Goal: Transaction & Acquisition: Purchase product/service

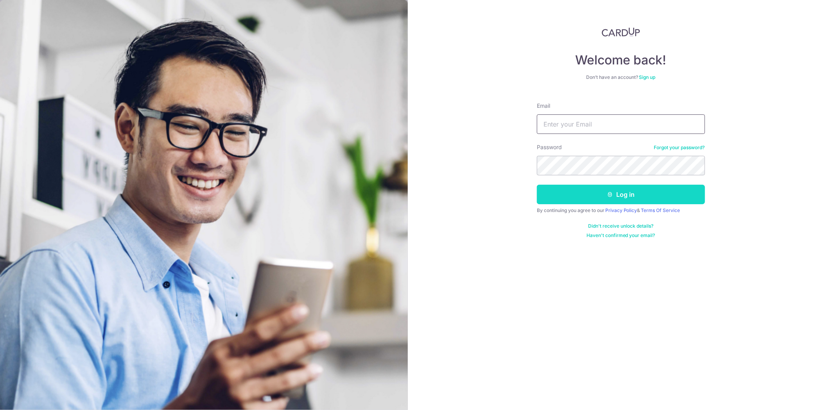
type input "[EMAIL_ADDRESS][DOMAIN_NAME]"
click at [619, 196] on button "Log in" at bounding box center [621, 195] width 168 height 20
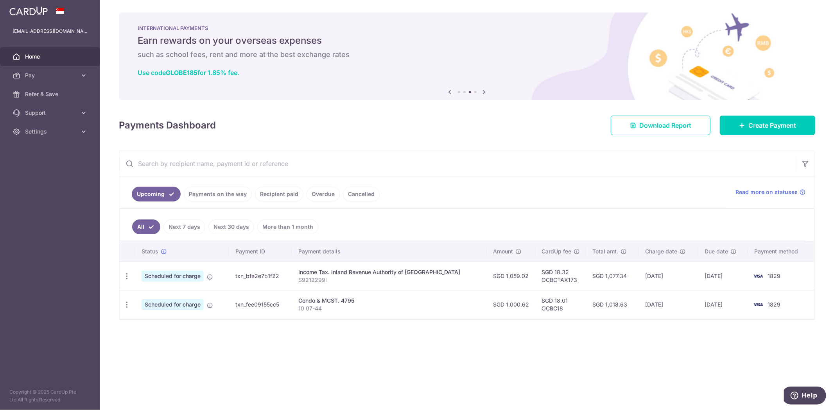
click at [353, 345] on div "× Pause Schedule Pause all future payments in this series Pause just this one p…" at bounding box center [466, 205] width 733 height 410
click at [201, 229] on link "Next 7 days" at bounding box center [184, 227] width 42 height 15
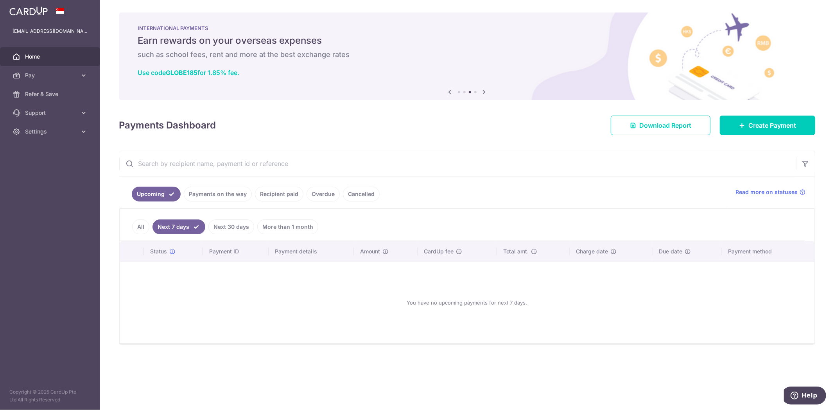
click at [150, 225] on li "Next 7 days" at bounding box center [177, 227] width 56 height 15
click at [135, 229] on link "All" at bounding box center [140, 227] width 17 height 15
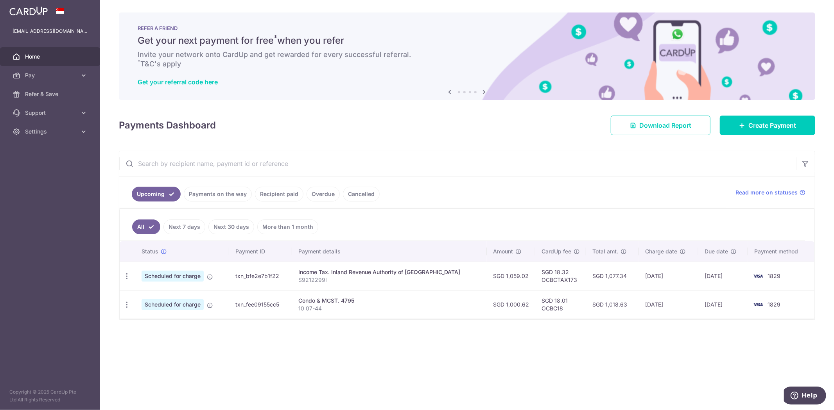
click at [406, 377] on div "× Pause Schedule Pause all future payments in this series Pause just this one p…" at bounding box center [466, 205] width 733 height 410
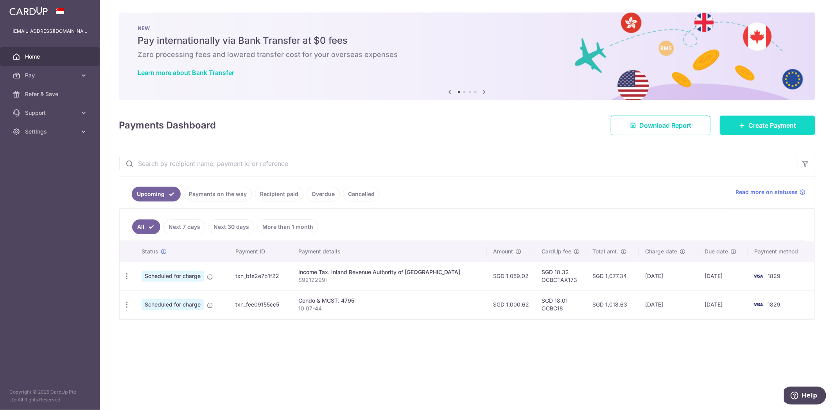
click at [765, 122] on span "Create Payment" at bounding box center [772, 125] width 48 height 9
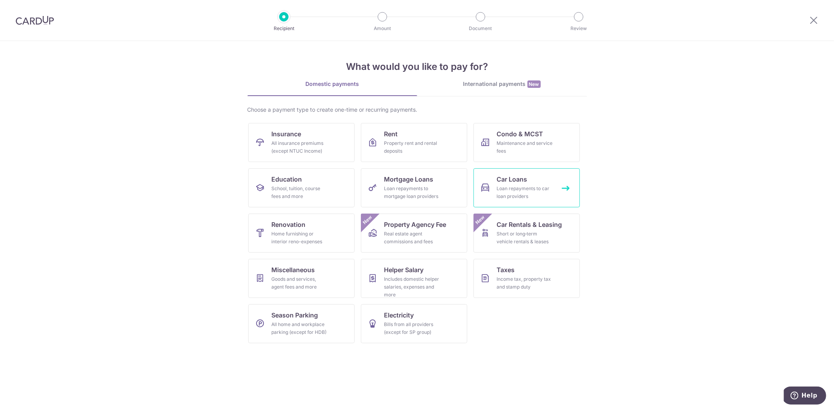
click at [503, 185] on div "Loan repayments to car loan providers" at bounding box center [525, 193] width 56 height 16
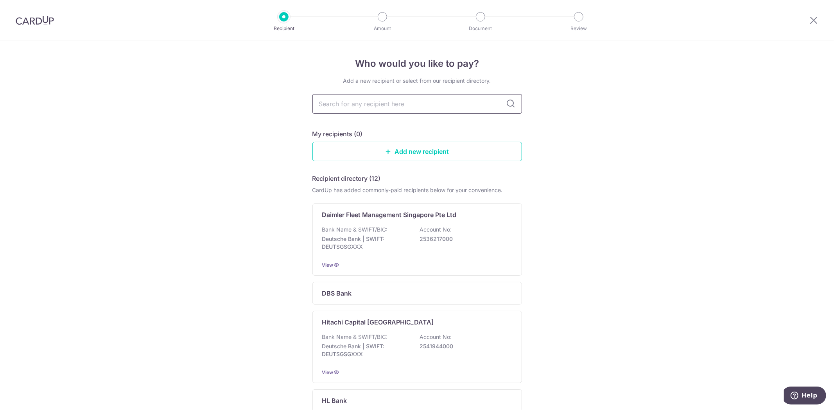
click at [397, 104] on input "text" at bounding box center [416, 104] width 209 height 20
drag, startPoint x: 397, startPoint y: 104, endPoint x: 410, endPoint y: 109, distance: 13.5
click at [398, 104] on input "text" at bounding box center [416, 104] width 209 height 20
click at [463, 139] on div "My recipients (0) Add new recipient" at bounding box center [416, 145] width 209 height 32
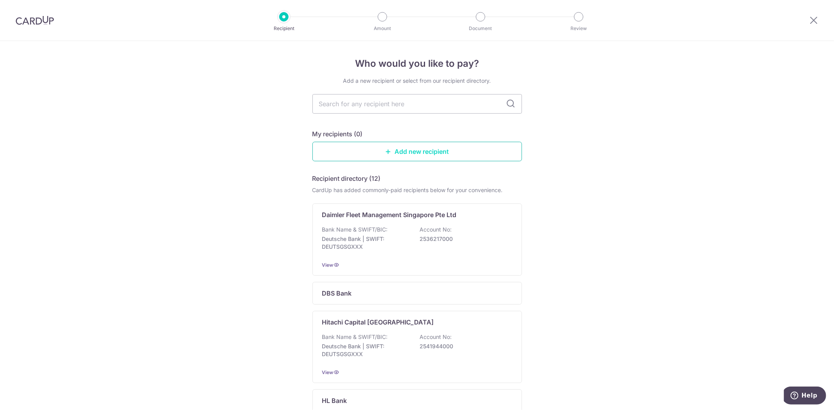
click at [461, 147] on link "Add new recipient" at bounding box center [416, 152] width 209 height 20
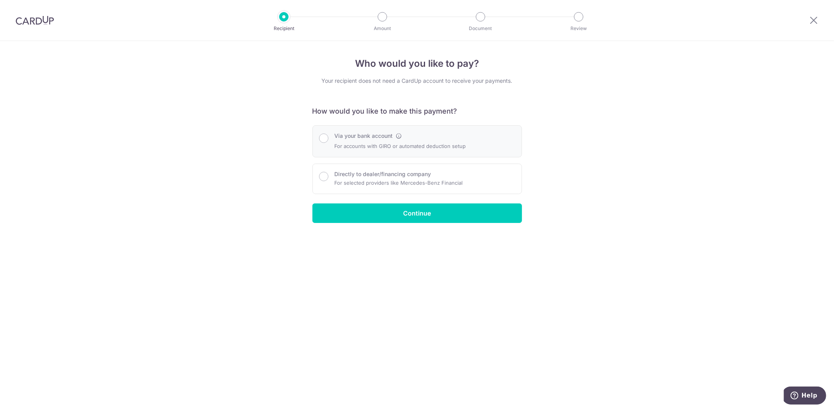
click at [391, 139] on label "Via your bank account" at bounding box center [364, 136] width 58 height 8
click at [328, 139] on input "Via your bank account" at bounding box center [323, 138] width 9 height 9
radio input "true"
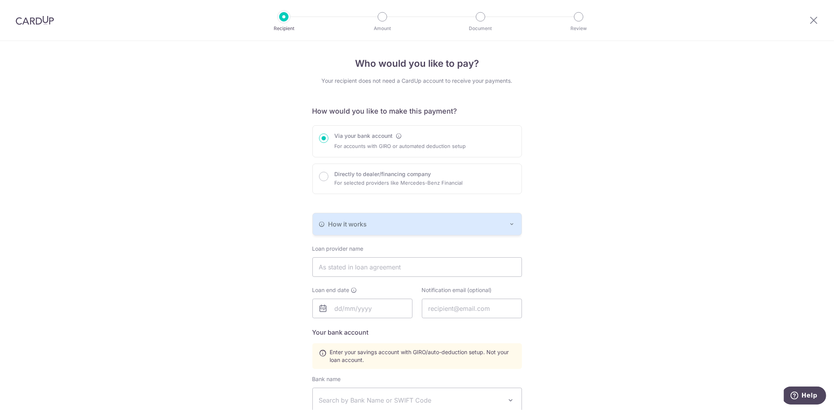
click at [398, 225] on div "How it works" at bounding box center [417, 224] width 196 height 9
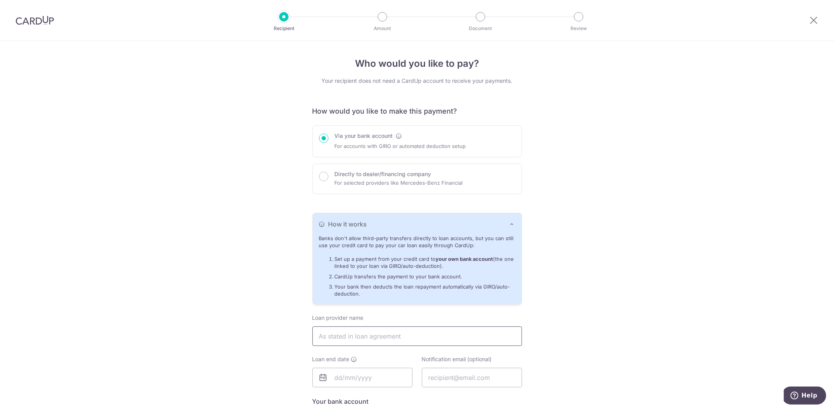
click at [349, 340] on input "text" at bounding box center [416, 337] width 209 height 20
click at [246, 315] on div "Who would you like to pay? Your recipient does not need a CardUp account to rec…" at bounding box center [417, 347] width 834 height 613
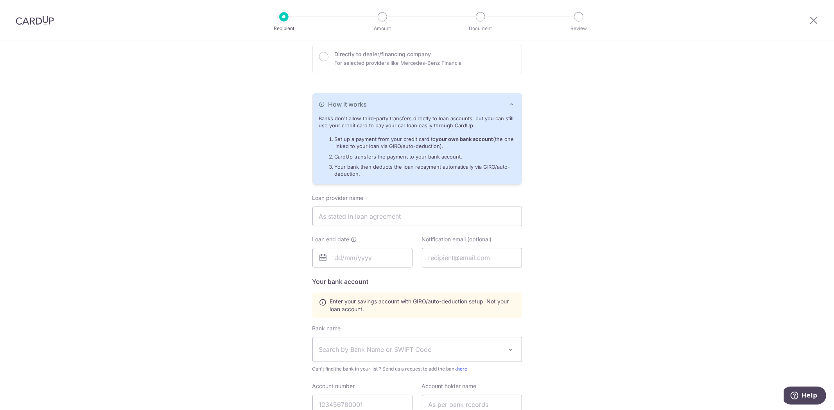
scroll to position [217, 0]
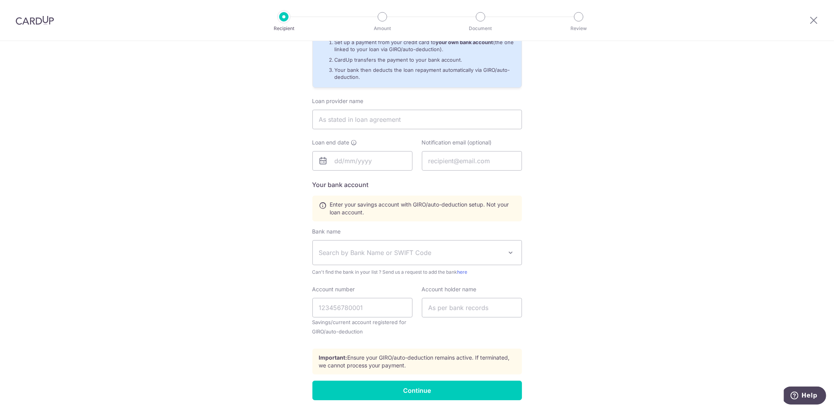
click at [376, 256] on span "Search by Bank Name or SWIFT Code" at bounding box center [411, 252] width 184 height 9
type input "hong leong"
drag, startPoint x: 396, startPoint y: 296, endPoint x: 374, endPoint y: 298, distance: 21.6
select select "23671"
click at [366, 304] on input "Account number" at bounding box center [362, 308] width 100 height 20
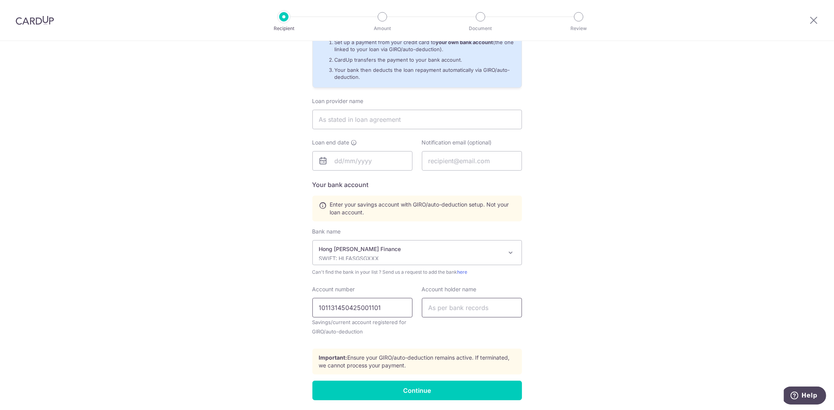
type input "101131450425001101"
click at [468, 308] on input "text" at bounding box center [472, 308] width 100 height 20
type input "Yong Wai Teng"
click at [593, 270] on div "Who would you like to pay? Your recipient does not need a CardUp account to rec…" at bounding box center [417, 130] width 834 height 613
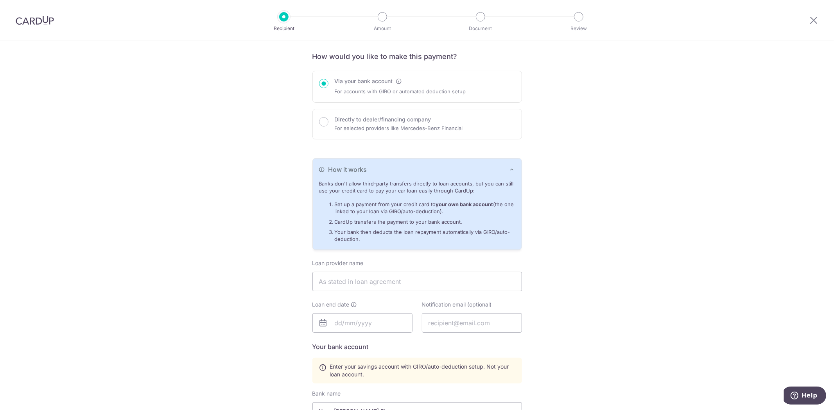
scroll to position [87, 0]
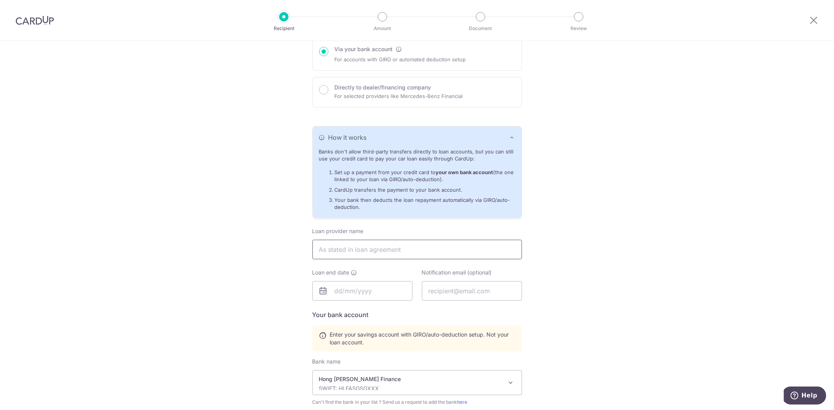
click at [391, 251] on input "text" at bounding box center [416, 250] width 209 height 20
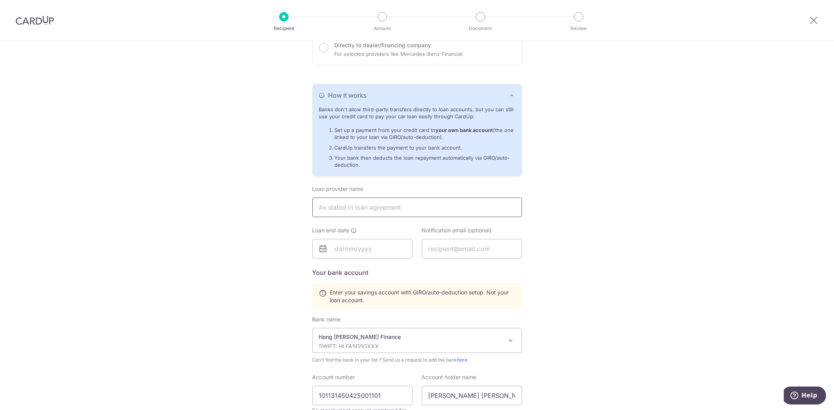
scroll to position [130, 0]
click at [351, 210] on input "text" at bounding box center [416, 207] width 209 height 20
type input "Hong Leong Finance"
click at [358, 241] on input "text" at bounding box center [362, 248] width 100 height 20
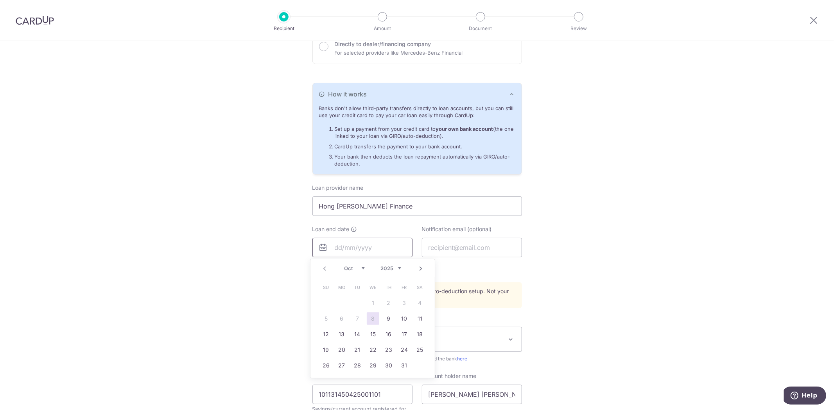
click at [360, 249] on input "text" at bounding box center [362, 248] width 100 height 20
type input "08072030"
click at [475, 247] on input "text" at bounding box center [472, 248] width 100 height 20
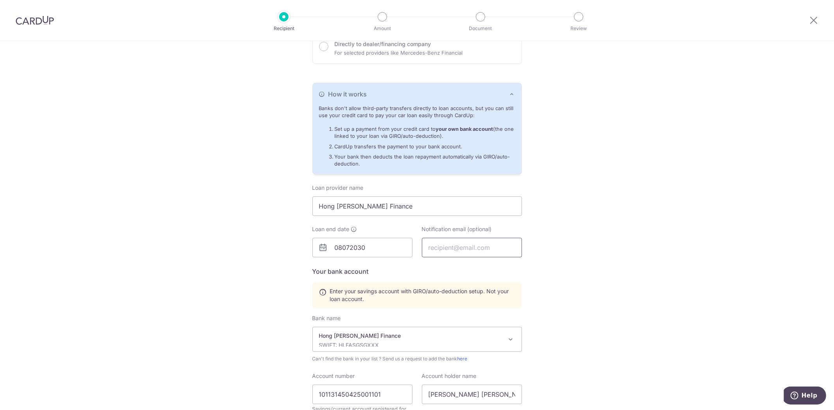
type input "waiteng.y@gmail.com"
click at [599, 252] on div "Who would you like to pay? Your recipient does not need a CardUp account to rec…" at bounding box center [417, 217] width 834 height 613
click at [247, 329] on div "Who would you like to pay? Your recipient does not need a CardUp account to rec…" at bounding box center [417, 217] width 834 height 613
click at [347, 245] on input "08072030" at bounding box center [362, 248] width 100 height 20
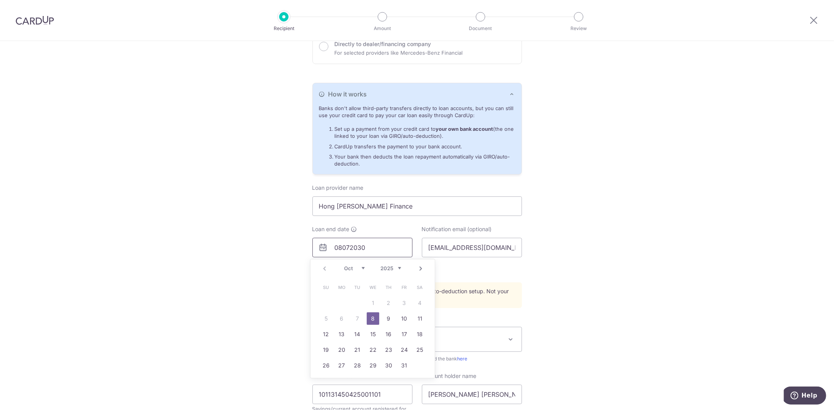
click at [342, 247] on input "08072030" at bounding box center [362, 248] width 100 height 20
click at [400, 269] on select "2025 2026 2027 2028 2029 2030 2031 2032 2033 2034 2035" at bounding box center [390, 268] width 21 height 6
click at [363, 267] on select "Jan Feb Mar Apr May Jun Jul Aug Sep Oct Nov Dec" at bounding box center [354, 268] width 21 height 6
click at [344, 315] on link "8" at bounding box center [341, 319] width 13 height 13
type input "08/07/2030"
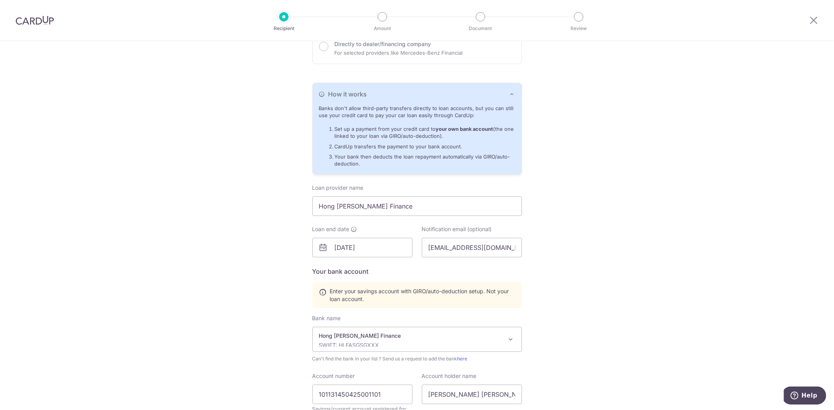
click at [248, 311] on div "Who would you like to pay? Your recipient does not need a CardUp account to rec…" at bounding box center [417, 217] width 834 height 613
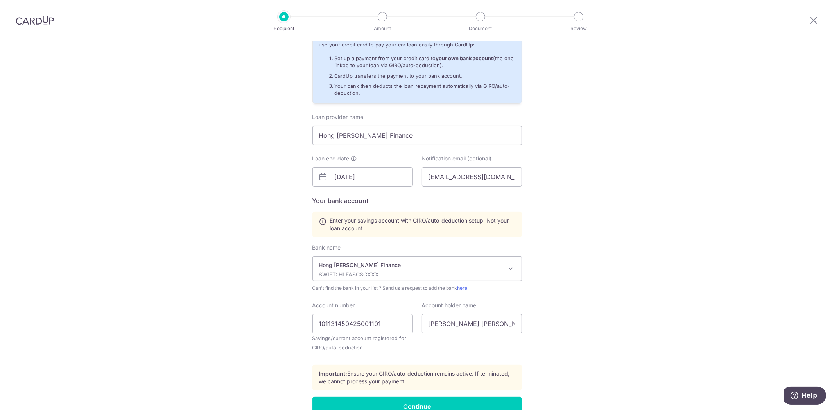
scroll to position [244, 0]
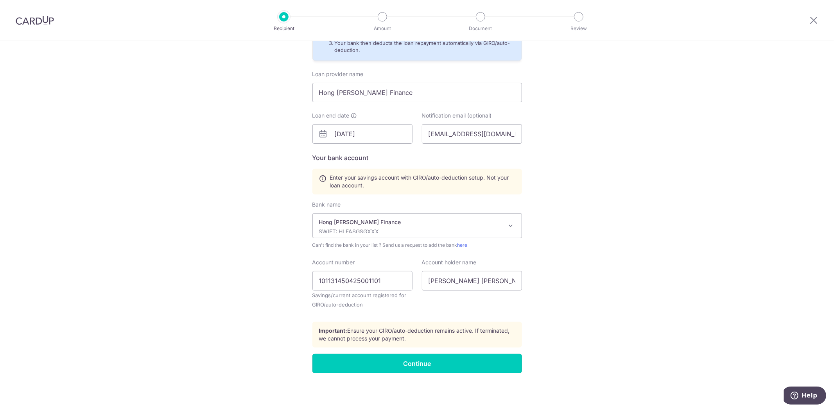
click at [397, 357] on input "Continue" at bounding box center [416, 364] width 209 height 20
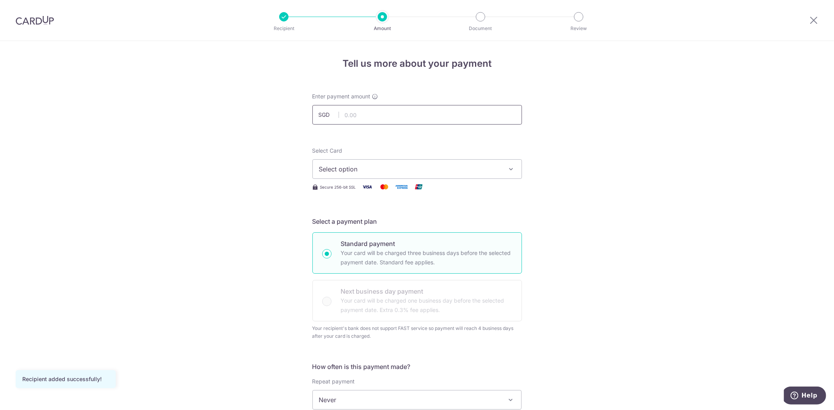
click at [377, 114] on input "text" at bounding box center [416, 115] width 209 height 20
click at [382, 115] on input "text" at bounding box center [416, 115] width 209 height 20
type input "1,012.00"
click at [316, 151] on span "Select Card" at bounding box center [327, 150] width 30 height 7
click at [316, 159] on button "Select option" at bounding box center [416, 169] width 209 height 20
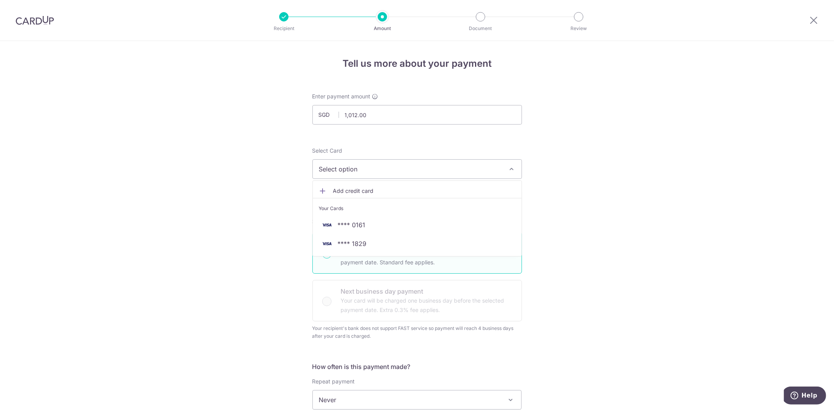
click at [326, 170] on span "Select option" at bounding box center [410, 169] width 182 height 9
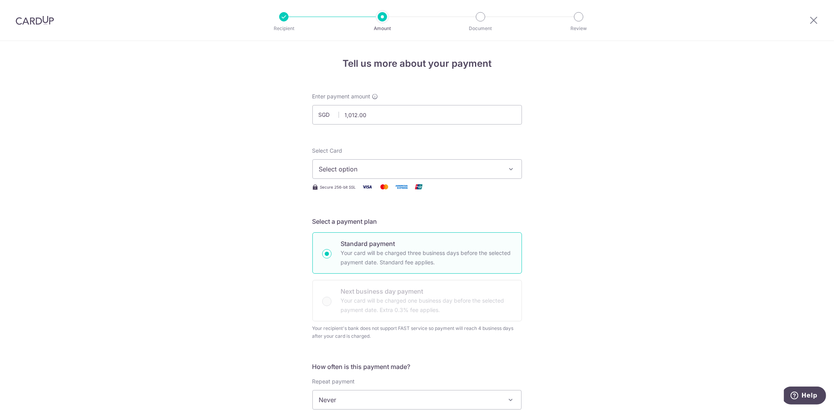
click at [326, 170] on span "Select option" at bounding box center [410, 169] width 182 height 9
drag, startPoint x: 372, startPoint y: 241, endPoint x: 276, endPoint y: 235, distance: 96.7
click at [372, 241] on span "**** 1829" at bounding box center [417, 243] width 196 height 9
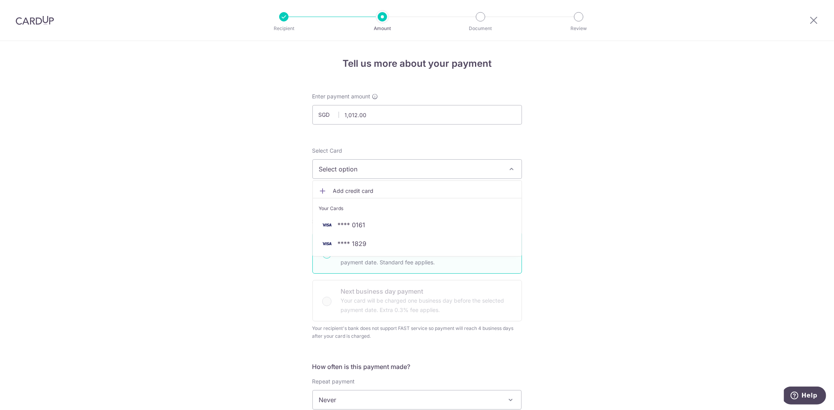
type input "08/07/2030"
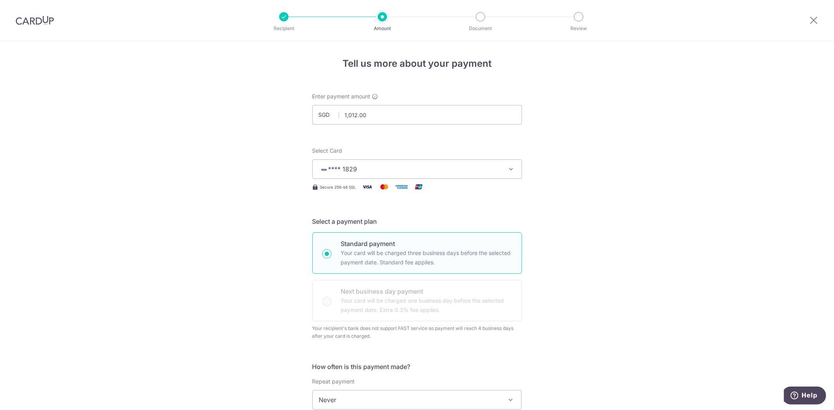
click at [276, 235] on div "Tell us more about your payment Enter payment amount SGD 1,012.00 1012.00 Recip…" at bounding box center [417, 404] width 834 height 726
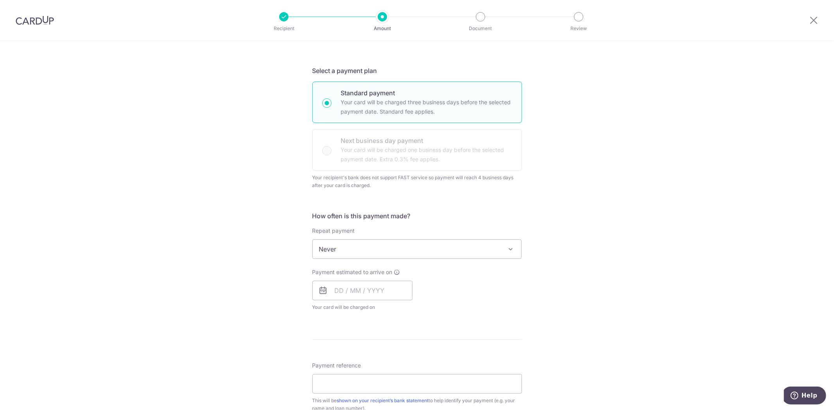
scroll to position [260, 0]
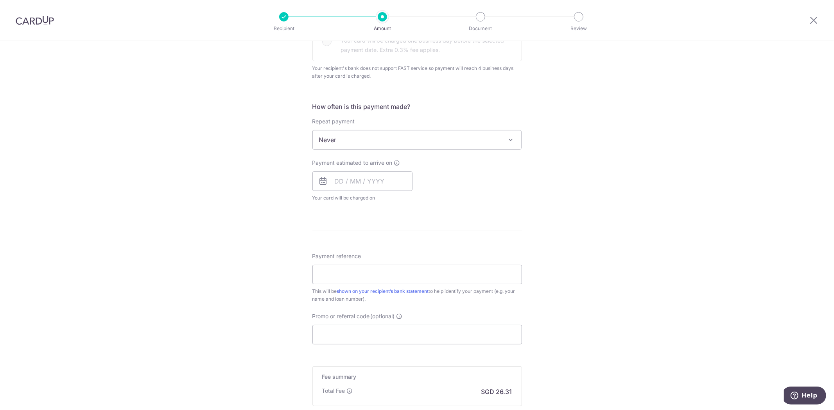
click at [368, 135] on span "Never" at bounding box center [417, 140] width 209 height 19
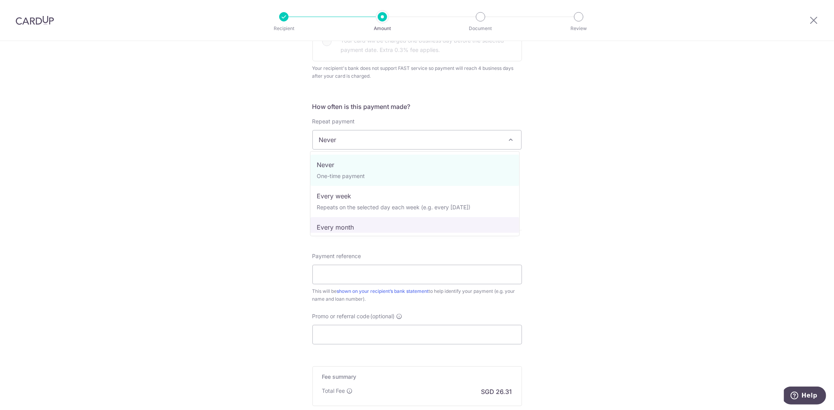
select select "3"
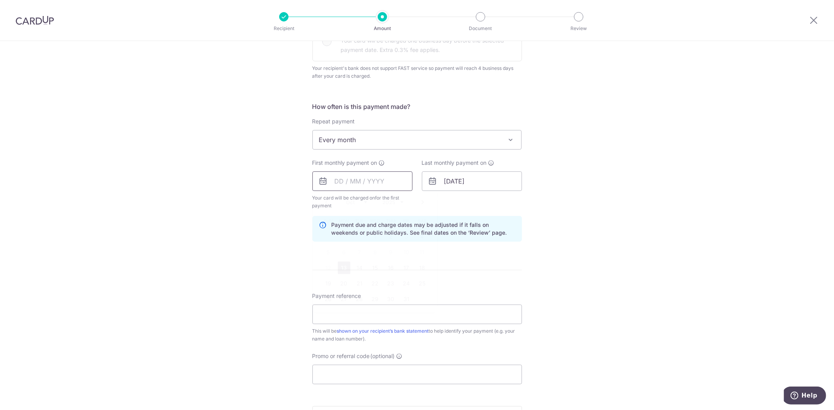
click at [345, 186] on input "text" at bounding box center [362, 182] width 100 height 20
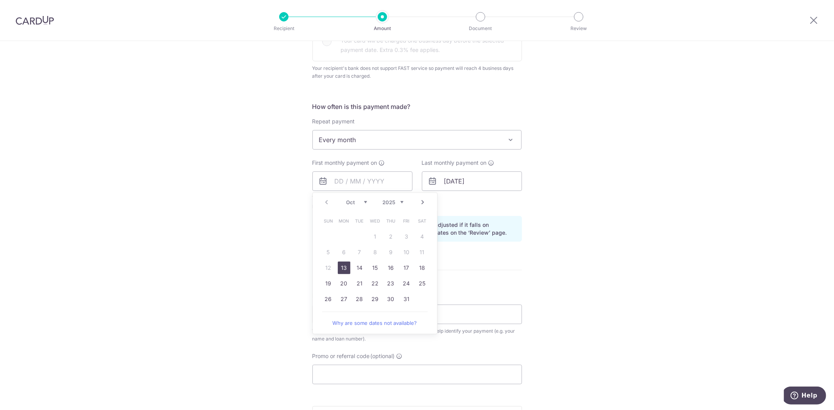
click at [398, 202] on select "2025 2026 2027 2028 2029 2030 2031 2032 2033 2034 2035" at bounding box center [393, 202] width 21 height 6
click at [349, 202] on select "Oct Nov Dec" at bounding box center [356, 202] width 21 height 6
click at [417, 249] on link "8" at bounding box center [422, 252] width 13 height 13
type input "08/11/2025"
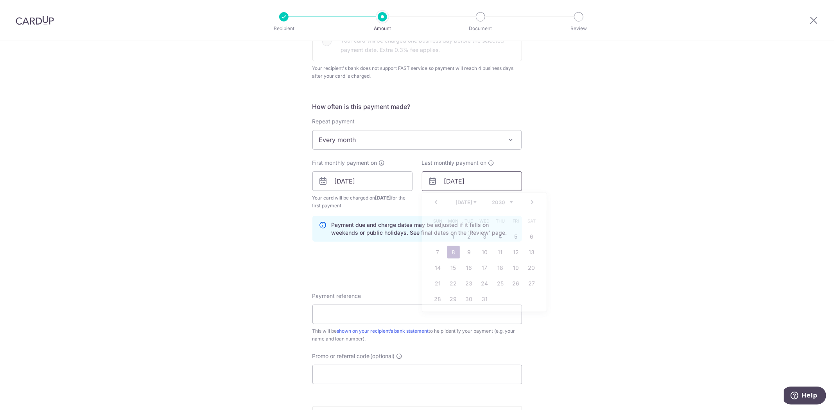
click at [451, 179] on input "08/07/2030" at bounding box center [472, 182] width 100 height 20
click at [502, 200] on select "2024 2025 2026 2027 2028 2029 2030 2031 2032 2033 2034 2035" at bounding box center [502, 202] width 21 height 6
click at [453, 249] on link "8" at bounding box center [453, 252] width 13 height 13
click at [208, 249] on div "Tell us more about your payment Enter payment amount SGD 1,012.00 1012.00 Recip…" at bounding box center [417, 164] width 834 height 766
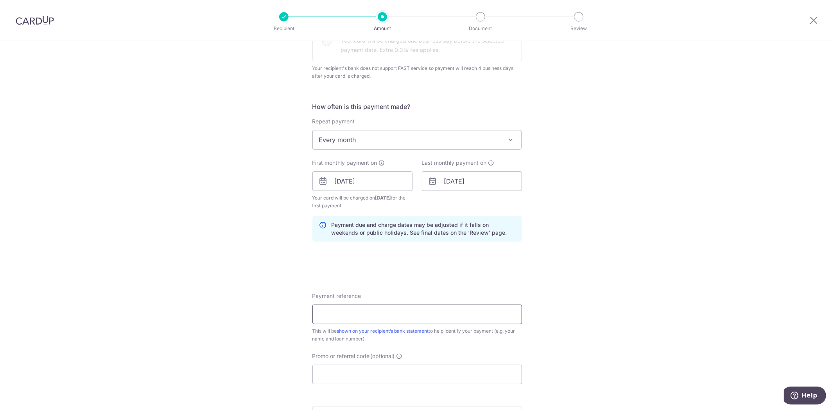
click at [381, 324] on input "Payment reference" at bounding box center [416, 315] width 209 height 20
click at [187, 335] on div "Tell us more about your payment Enter payment amount SGD 1,012.00 1012.00 Recip…" at bounding box center [417, 164] width 834 height 766
click at [343, 311] on input "Payment reference" at bounding box center [416, 315] width 209 height 20
type input "101131450424001101"
click at [337, 377] on input "Promo or referral code (optional)" at bounding box center [416, 375] width 209 height 20
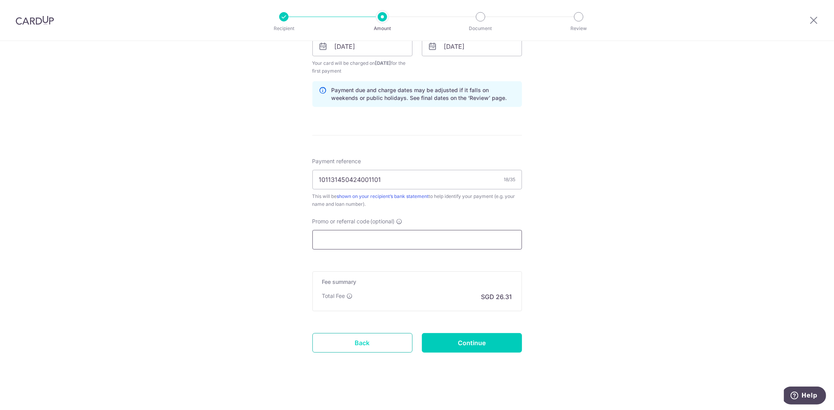
scroll to position [396, 0]
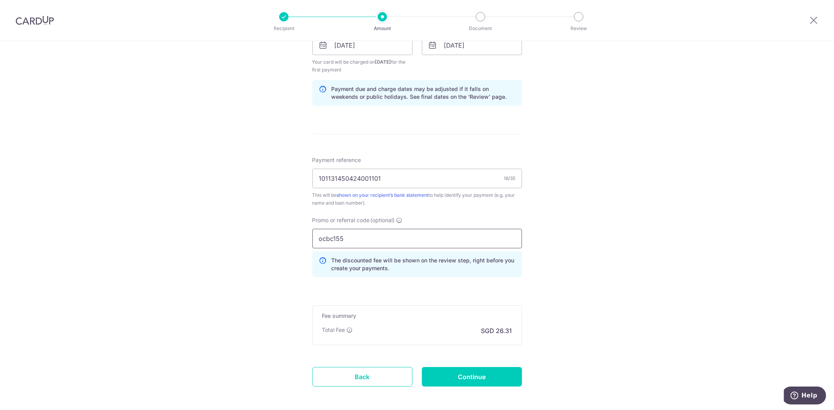
type input "ocbc155"
click at [463, 378] on input "Continue" at bounding box center [472, 377] width 100 height 20
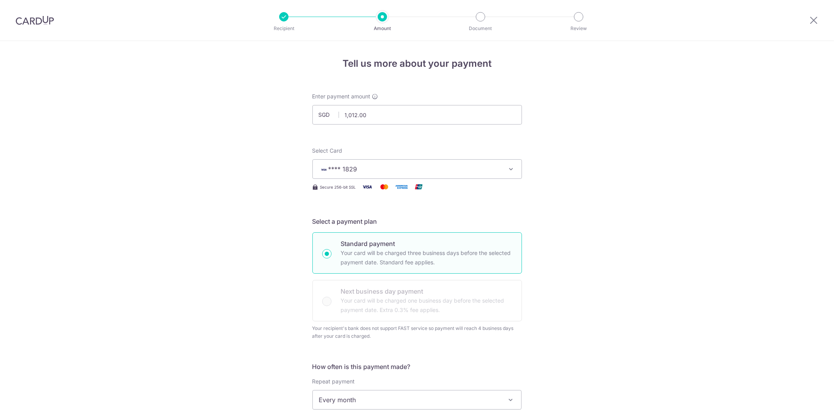
drag, startPoint x: 0, startPoint y: 0, endPoint x: 249, endPoint y: 192, distance: 314.8
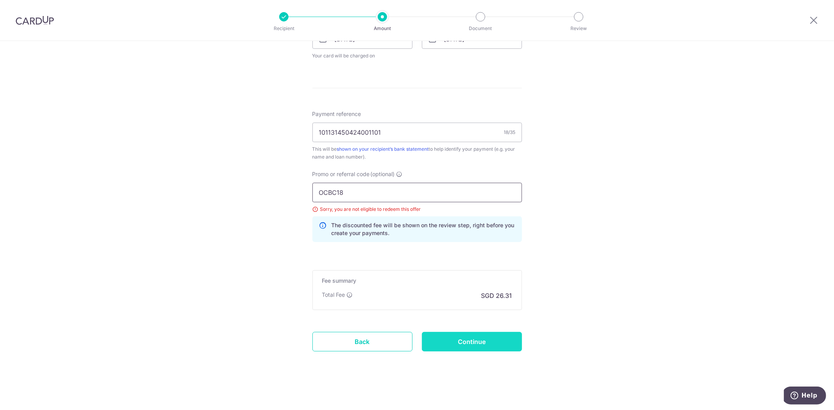
type input "OCBC18"
click at [496, 344] on input "Continue" at bounding box center [472, 342] width 100 height 20
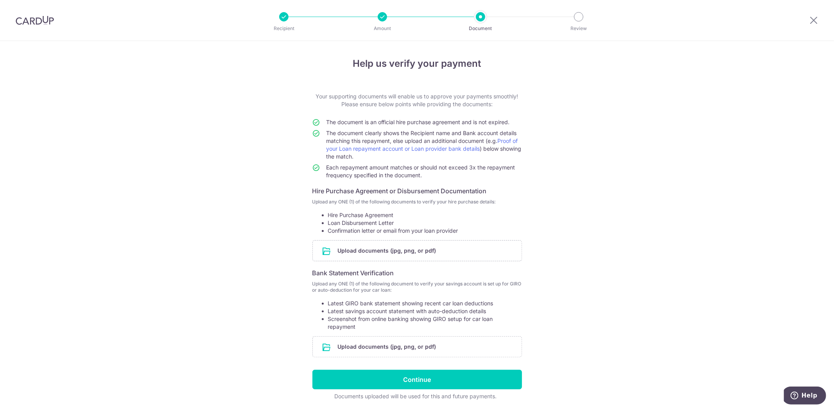
click at [238, 265] on div "Help us verify your payment Your supporting documents will enable us to approve…" at bounding box center [417, 239] width 834 height 396
